Goal: Find specific page/section: Find specific page/section

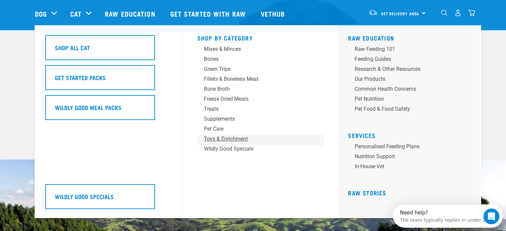
click at [229, 139] on div "Toys & Enrichment" at bounding box center [256, 139] width 104 height 8
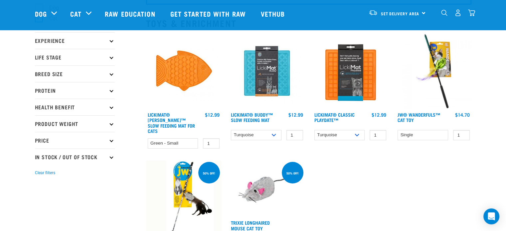
scroll to position [67, 0]
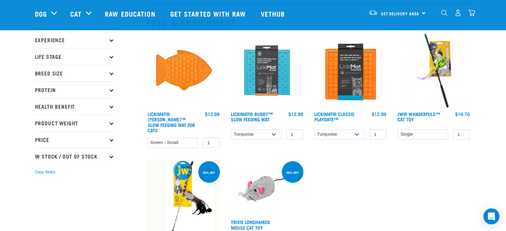
click at [110, 42] on p "Experience" at bounding box center [75, 40] width 80 height 17
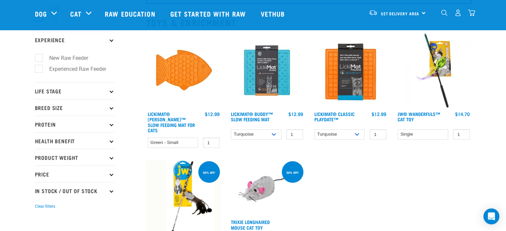
click at [110, 92] on p "Life Stage" at bounding box center [75, 91] width 80 height 17
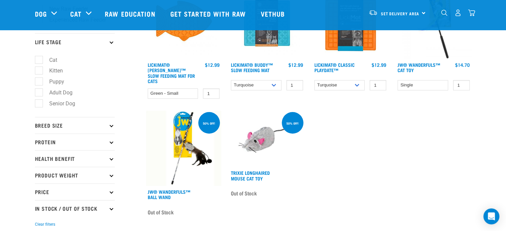
scroll to position [133, 0]
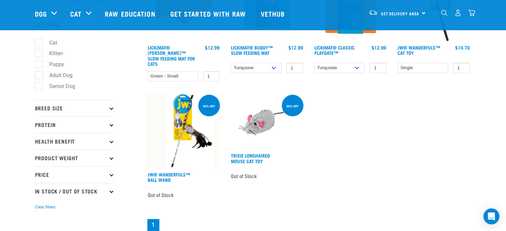
click at [109, 108] on icon at bounding box center [111, 108] width 4 height 4
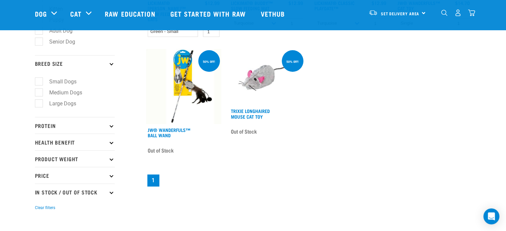
scroll to position [200, 0]
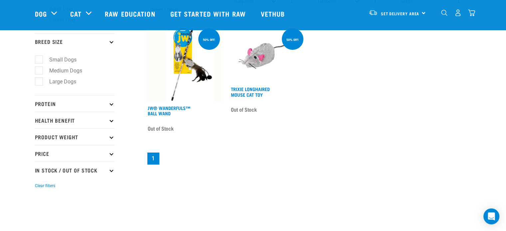
click at [109, 106] on p "Protein" at bounding box center [75, 103] width 80 height 17
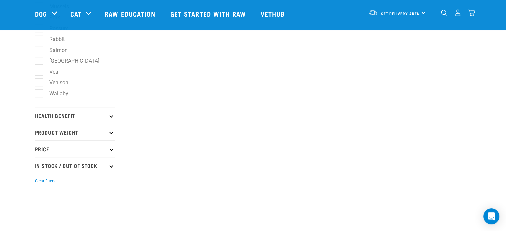
scroll to position [433, 0]
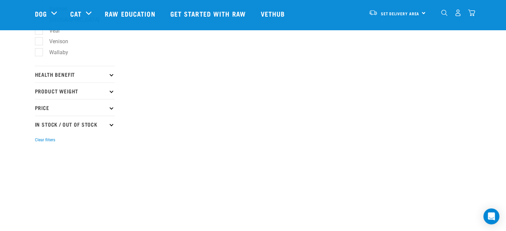
click at [112, 77] on p "Health Benefit" at bounding box center [75, 74] width 80 height 17
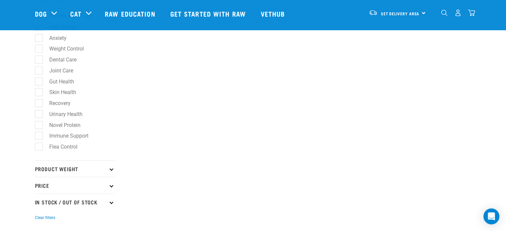
scroll to position [599, 0]
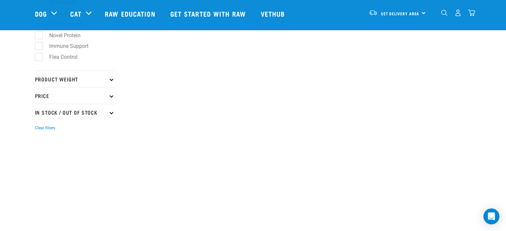
click at [111, 81] on icon at bounding box center [111, 79] width 4 height 4
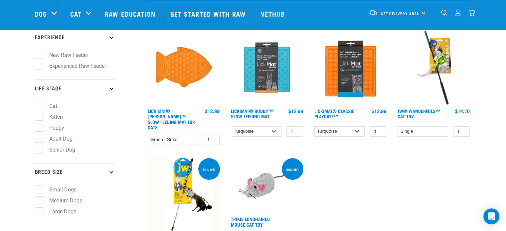
scroll to position [0, 0]
